Goal: Task Accomplishment & Management: Complete application form

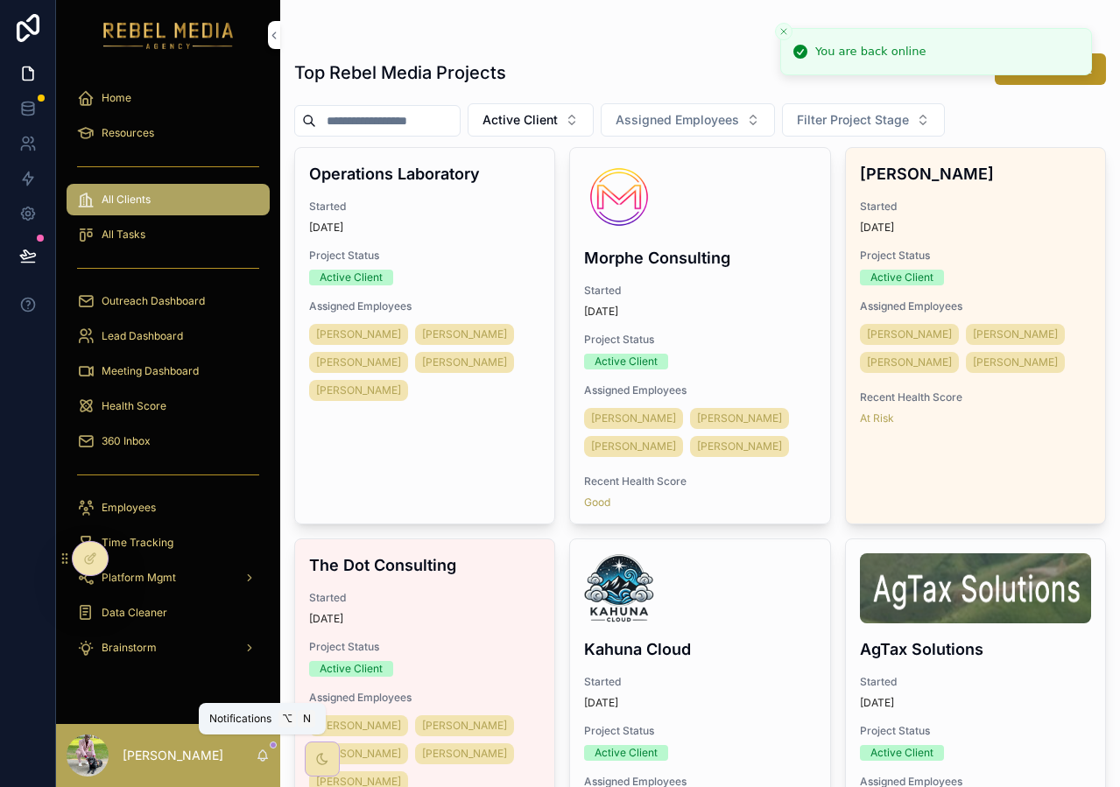
click at [262, 750] on icon "scrollable content" at bounding box center [263, 754] width 10 height 8
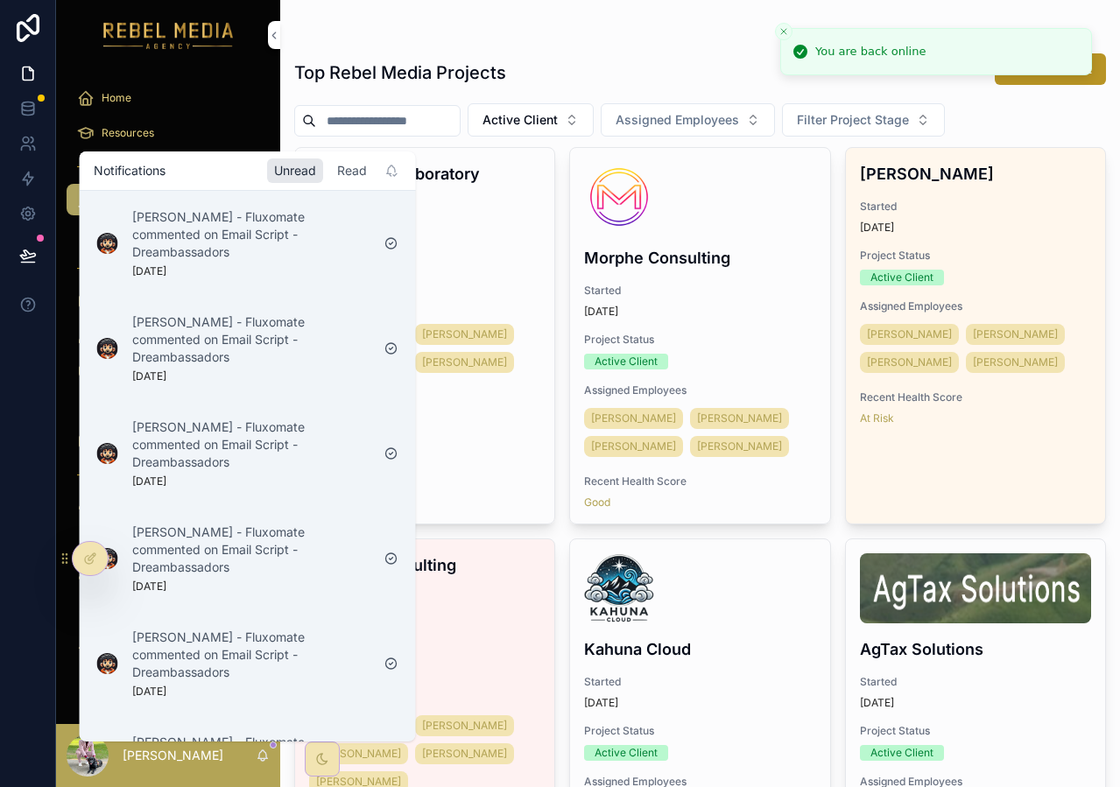
click at [366, 172] on div "Read" at bounding box center [352, 170] width 44 height 25
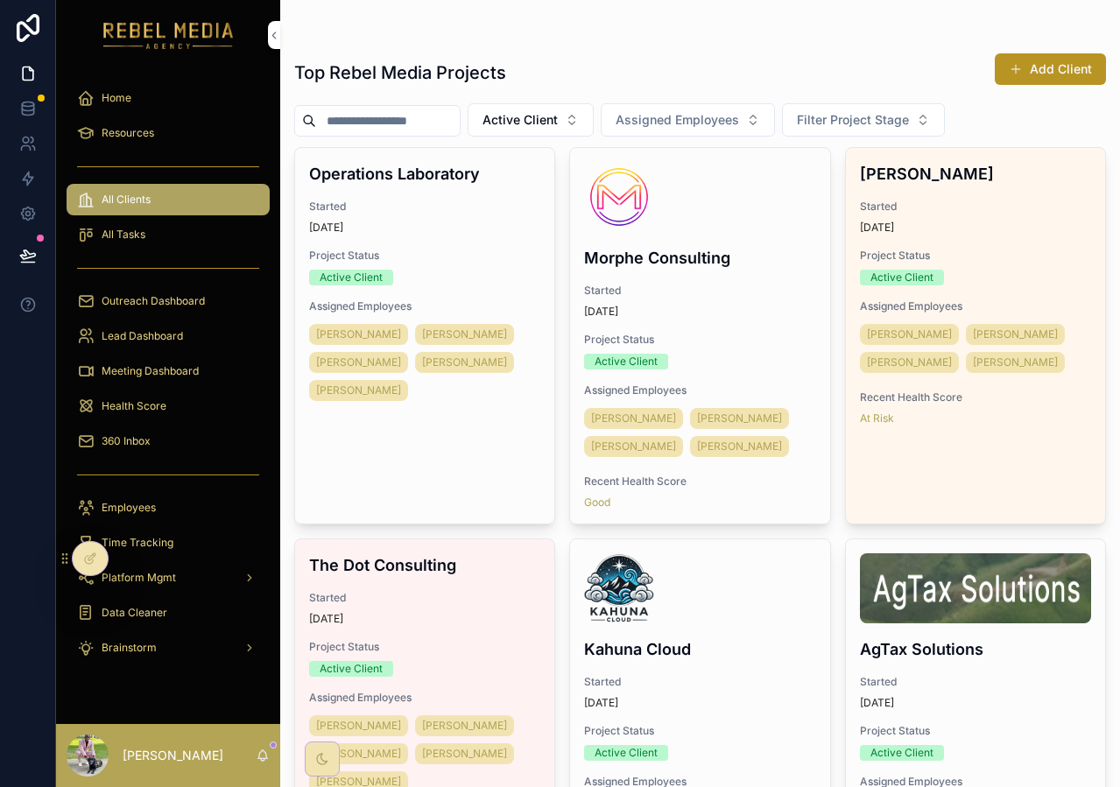
click at [538, 54] on div "Top Rebel Media Projects Add Client" at bounding box center [700, 73] width 812 height 40
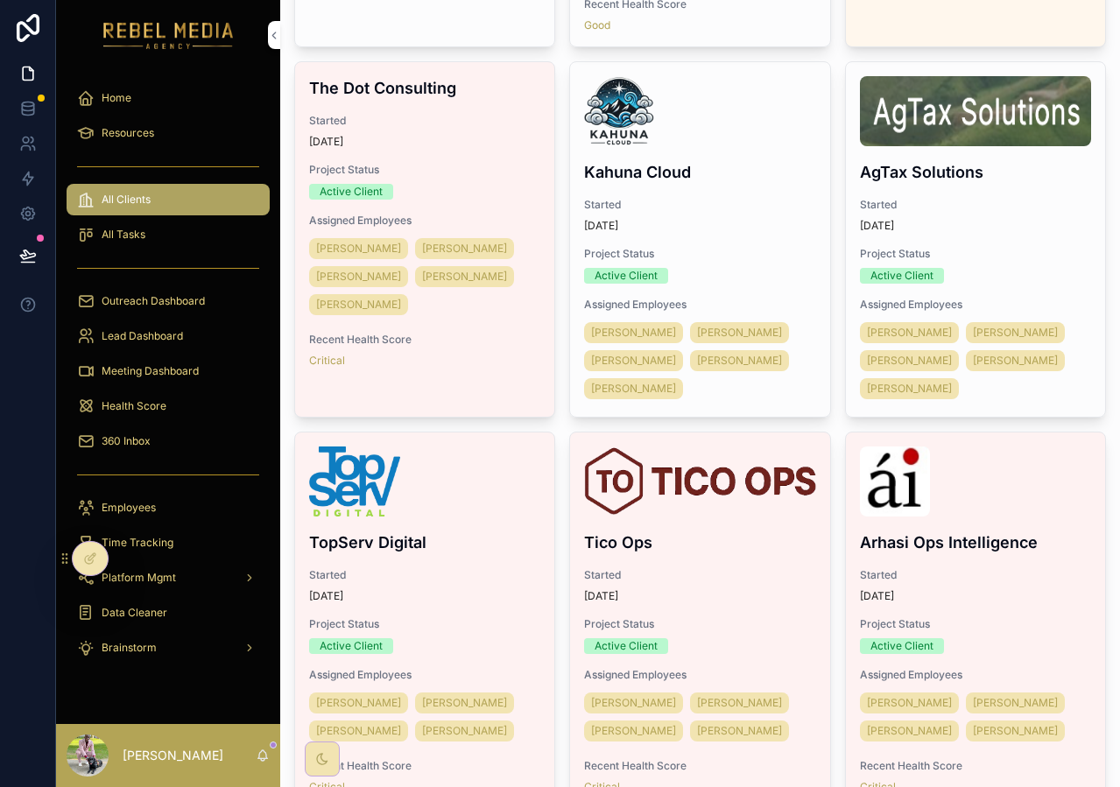
scroll to position [781, 0]
